Goal: Information Seeking & Learning: Learn about a topic

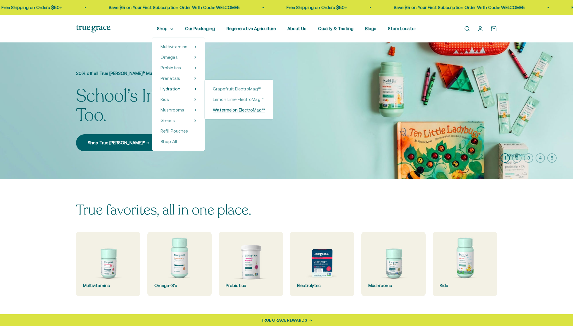
click at [234, 111] on span "Watermelon ElectroMag™" at bounding box center [239, 109] width 52 height 5
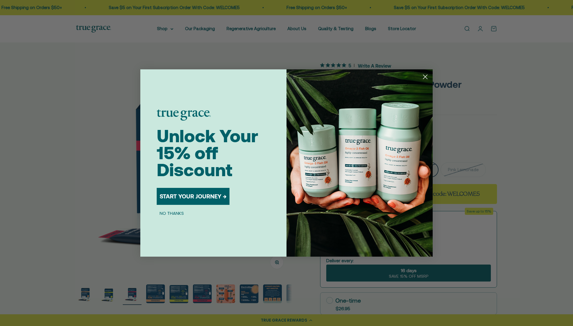
click at [439, 61] on div "Close dialog Unlock Your 15% off Discount START YOUR JOURNEY → NO THANKS Submit" at bounding box center [286, 163] width 573 height 326
drag, startPoint x: 429, startPoint y: 79, endPoint x: 424, endPoint y: 79, distance: 4.7
click at [427, 78] on circle "Close dialog" at bounding box center [425, 77] width 10 height 10
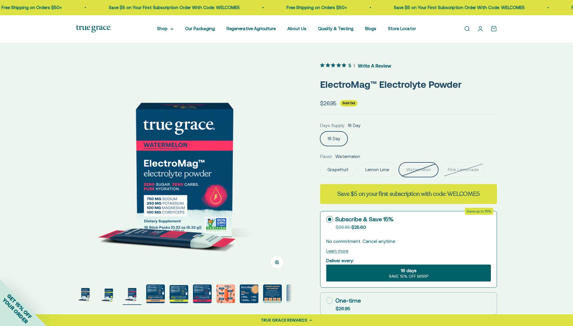
click at [158, 291] on img "Go to item 4" at bounding box center [155, 293] width 19 height 19
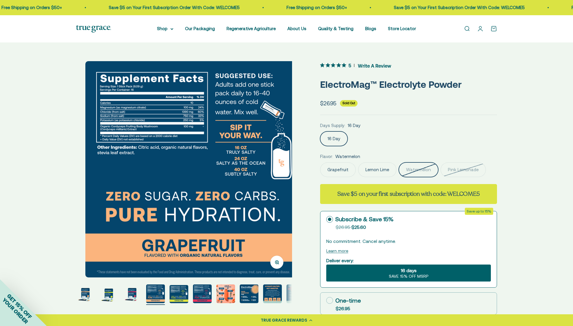
scroll to position [0, 669]
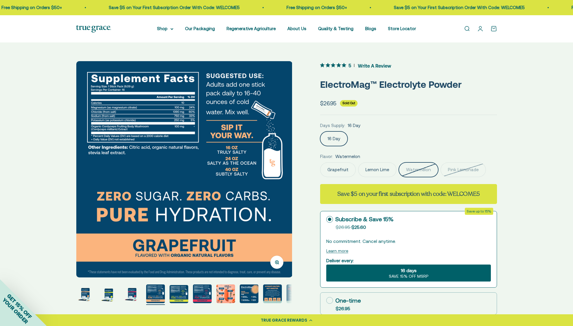
click at [177, 295] on img "Go to item 5" at bounding box center [179, 294] width 19 height 18
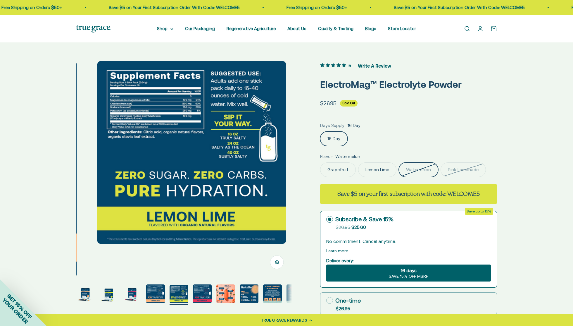
scroll to position [0, 893]
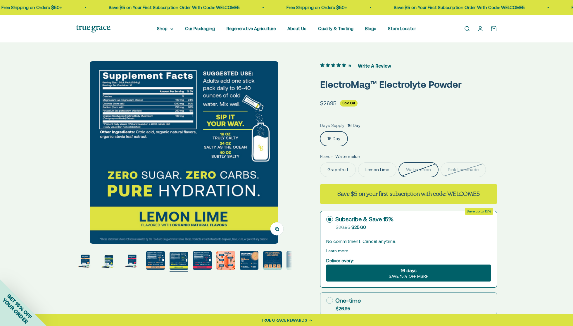
click at [232, 265] on img "Go to item 7" at bounding box center [225, 260] width 19 height 19
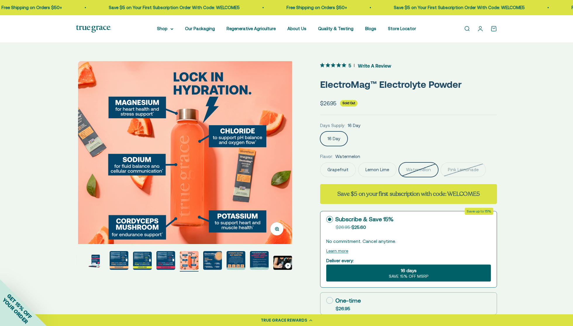
scroll to position [0, 1339]
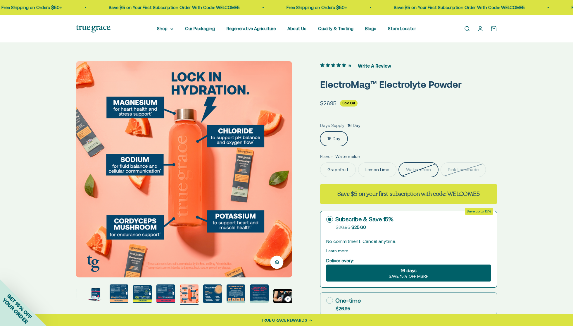
click at [212, 293] on img "Go to item 8" at bounding box center [212, 293] width 19 height 19
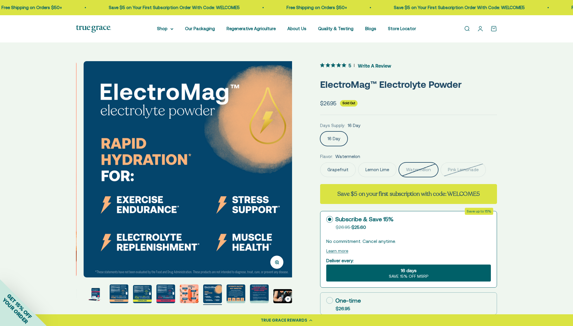
scroll to position [0, 1562]
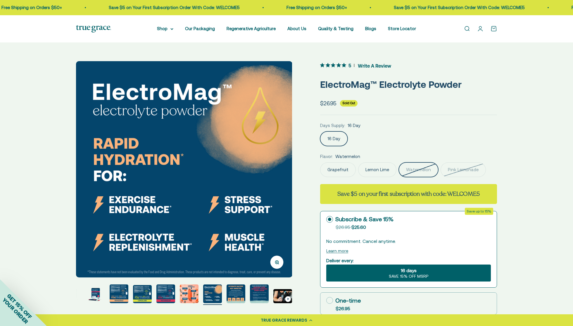
click at [230, 294] on img "Go to item 9" at bounding box center [236, 293] width 19 height 19
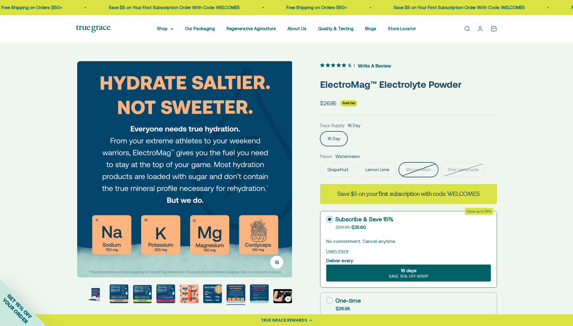
scroll to position [0, 1785]
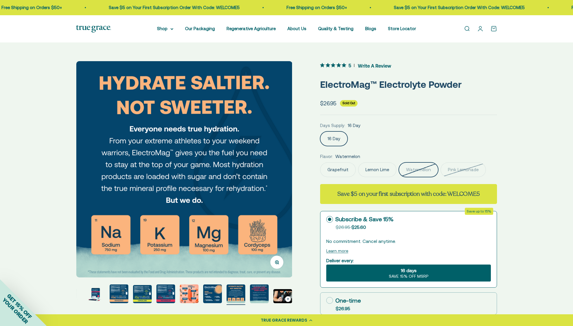
click at [256, 296] on img "Go to item 10" at bounding box center [259, 293] width 19 height 19
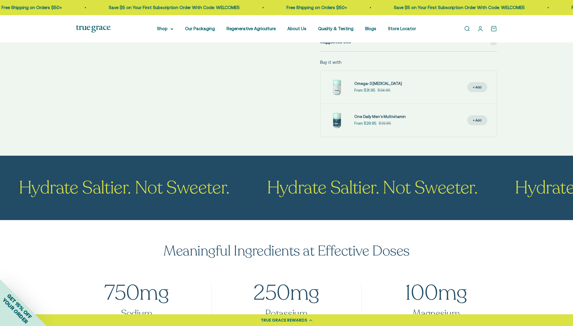
scroll to position [322, 0]
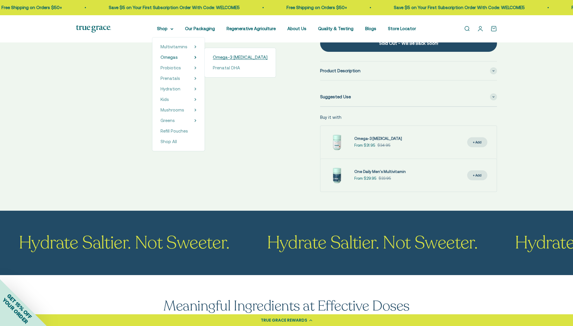
click at [237, 57] on span "Omega-3 [MEDICAL_DATA]" at bounding box center [240, 57] width 55 height 5
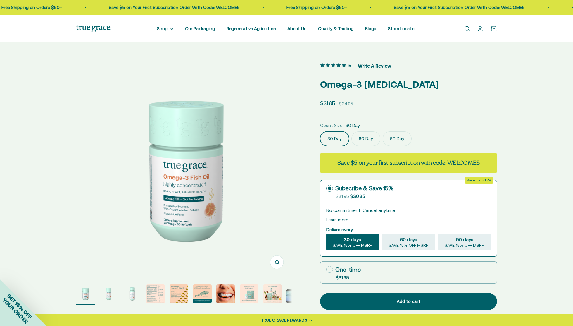
scroll to position [29, 0]
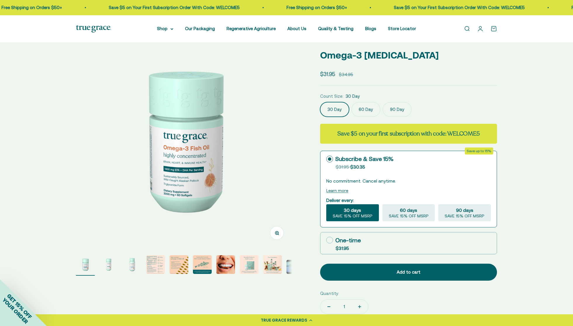
click at [200, 268] on img "Go to item 6" at bounding box center [202, 264] width 19 height 19
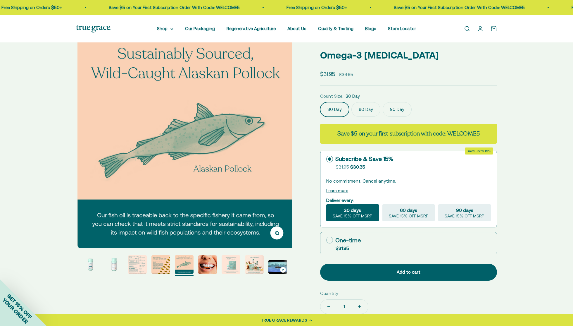
scroll to position [0, 1116]
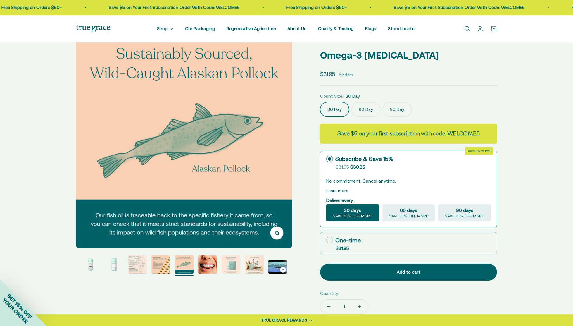
click at [223, 264] on img "Go to item 8" at bounding box center [231, 264] width 19 height 19
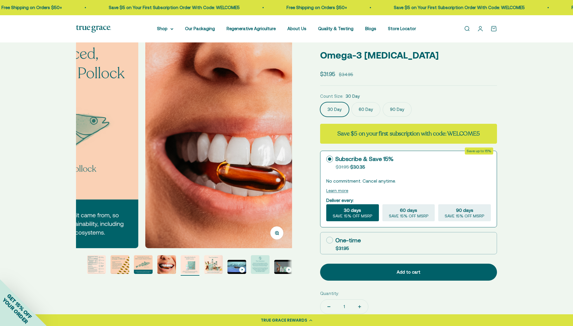
scroll to position [0, 60]
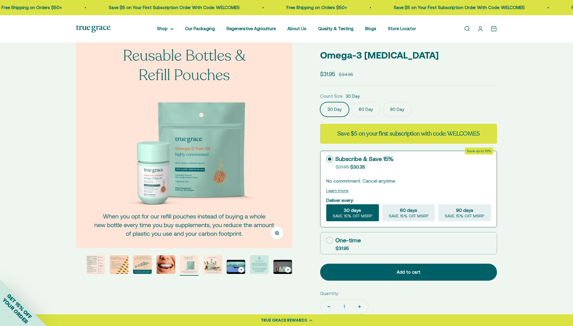
click at [256, 265] on img "Go to item 11" at bounding box center [259, 264] width 19 height 19
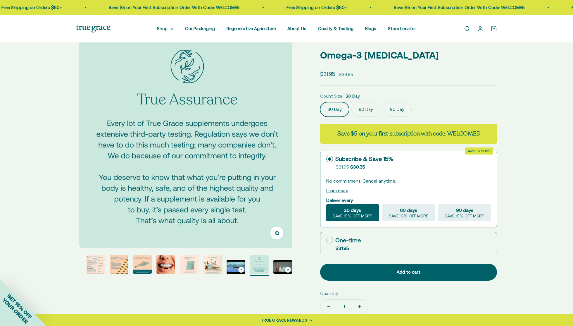
scroll to position [0, 2231]
